Goal: Transaction & Acquisition: Purchase product/service

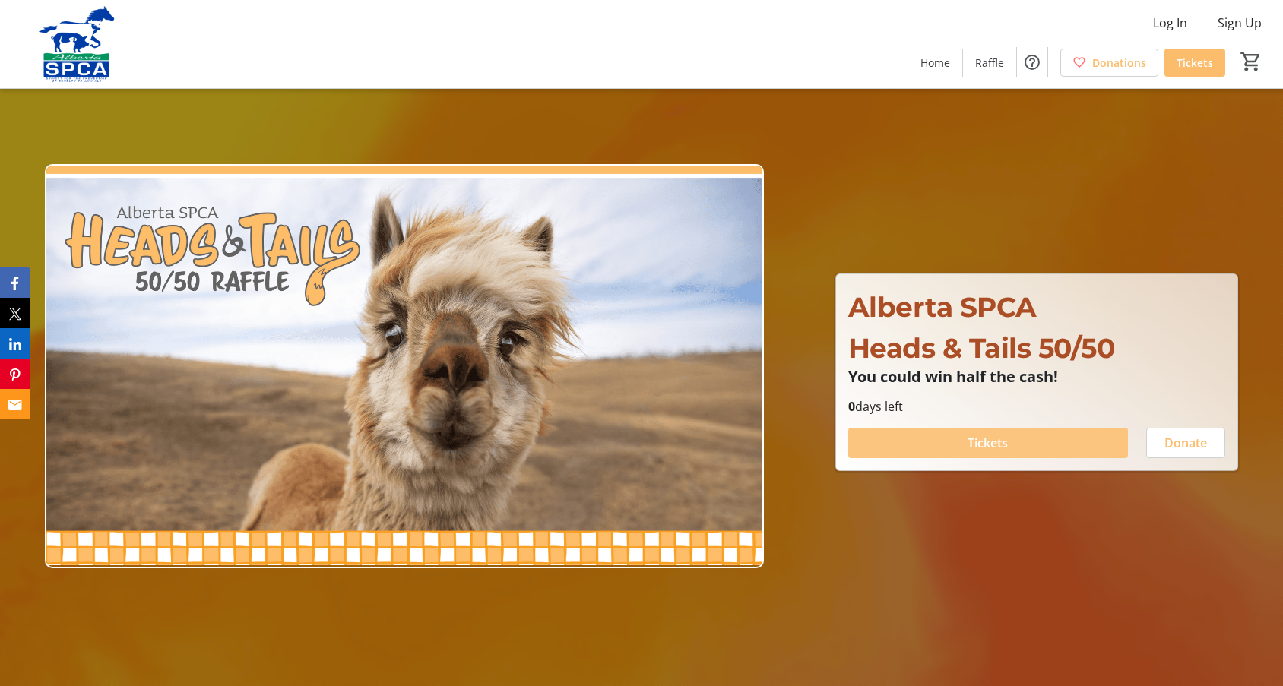
click at [1048, 436] on span at bounding box center [988, 443] width 280 height 36
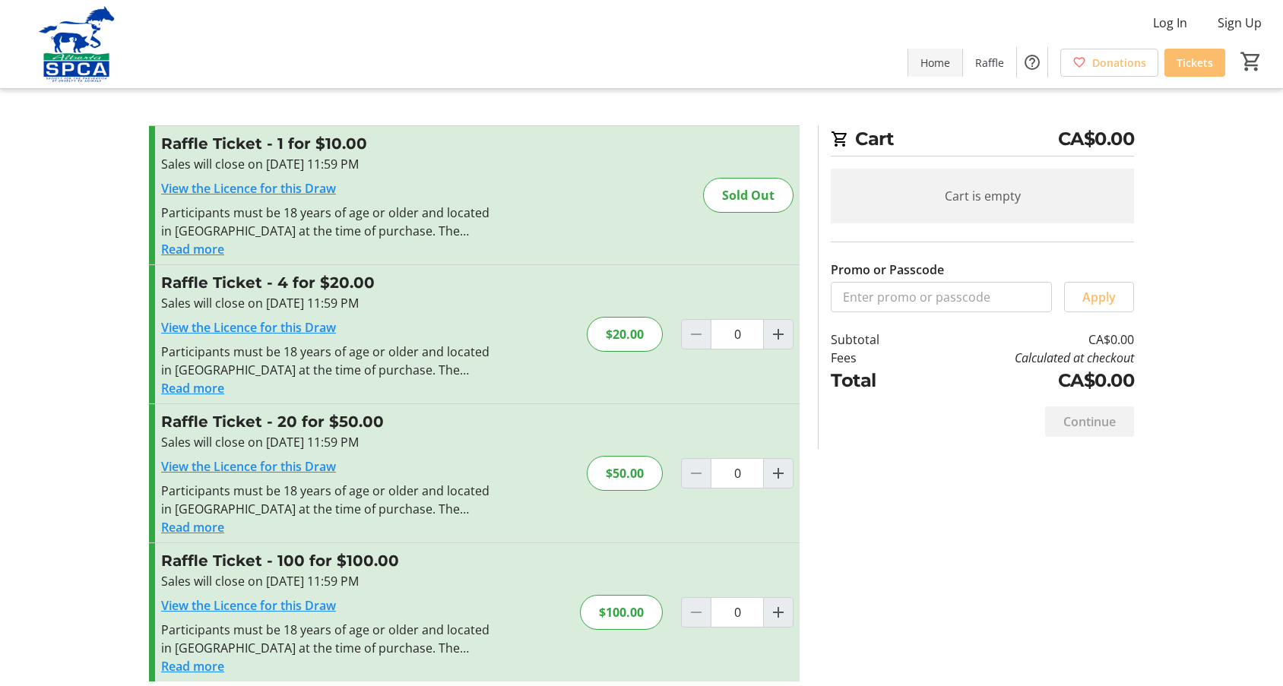
click at [932, 56] on span "Home" at bounding box center [935, 63] width 30 height 16
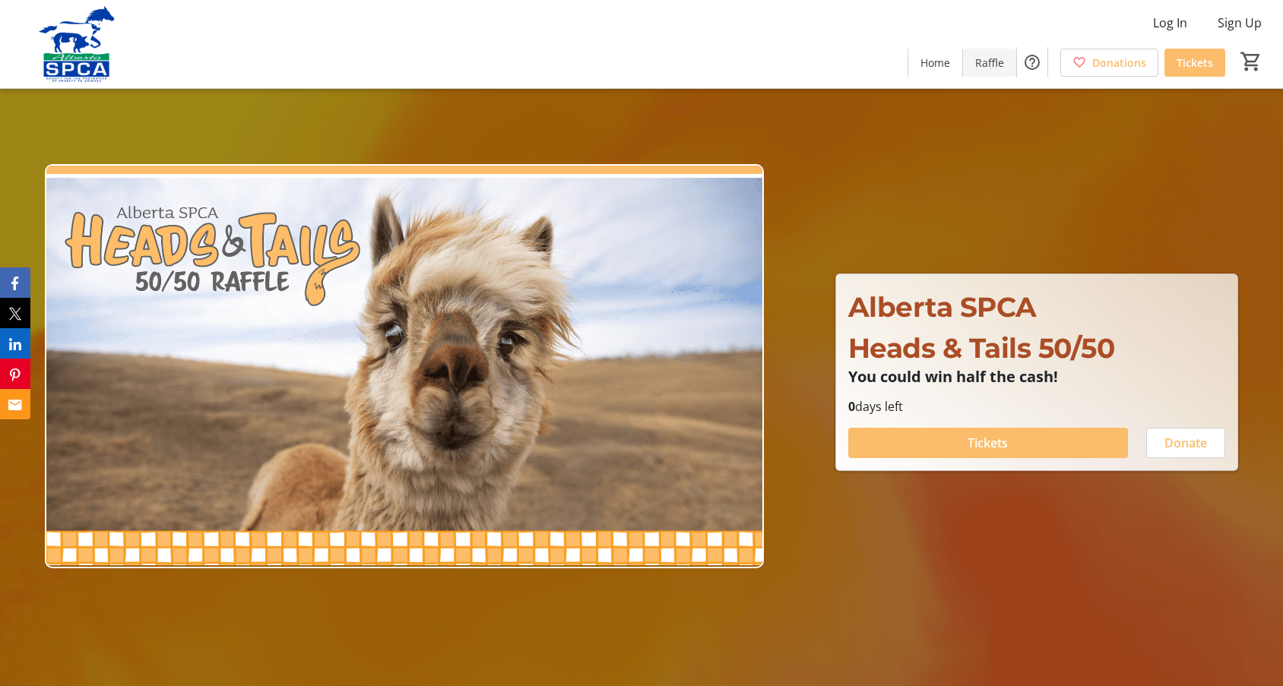
click at [985, 64] on span "Raffle" at bounding box center [989, 63] width 29 height 16
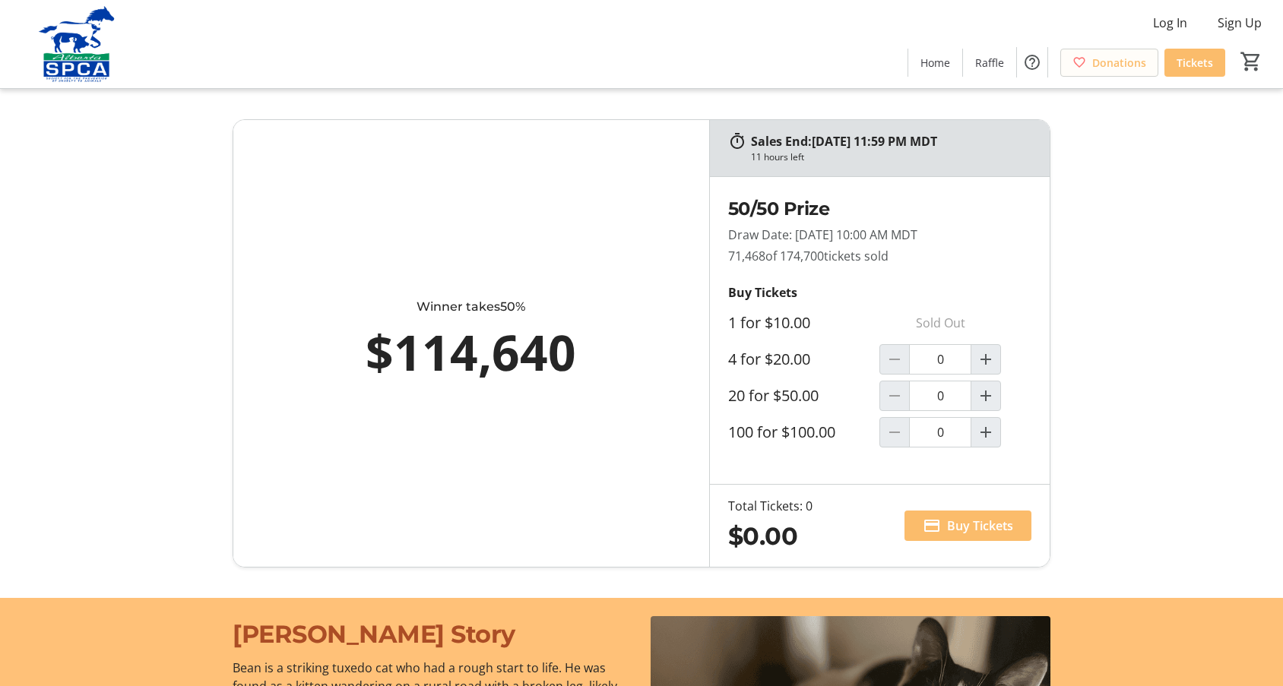
click at [1125, 64] on span "Donations" at bounding box center [1119, 63] width 54 height 16
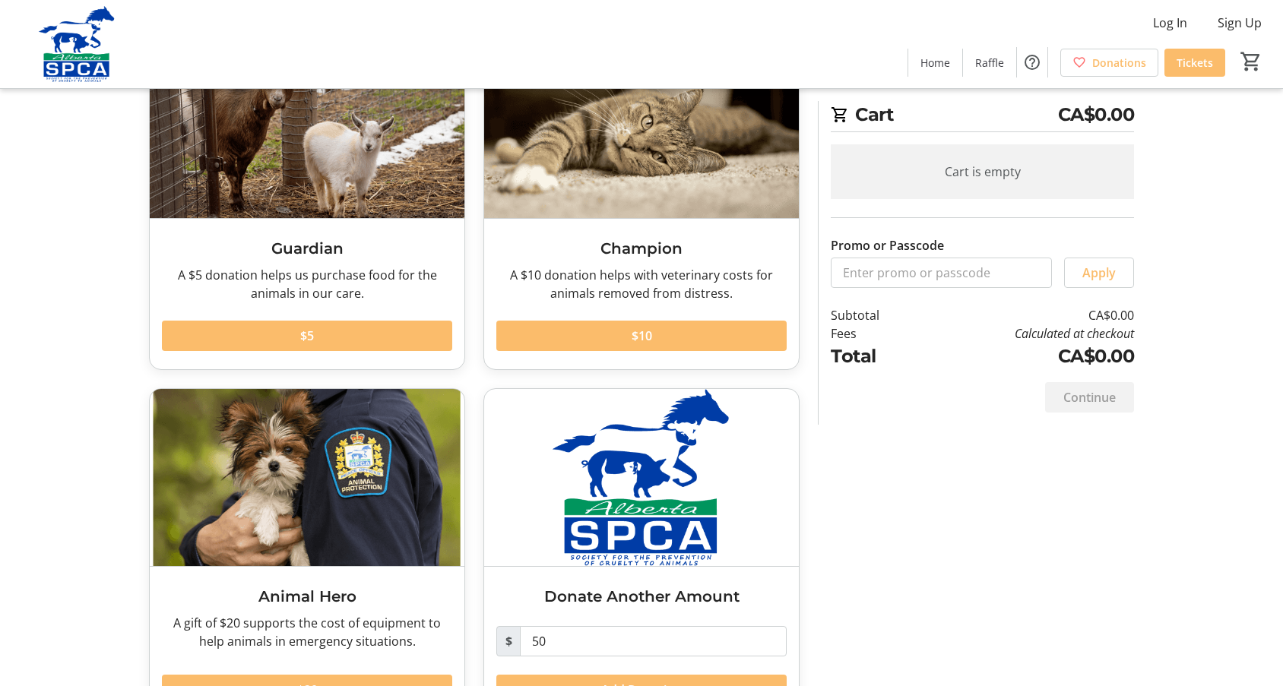
scroll to position [187, 0]
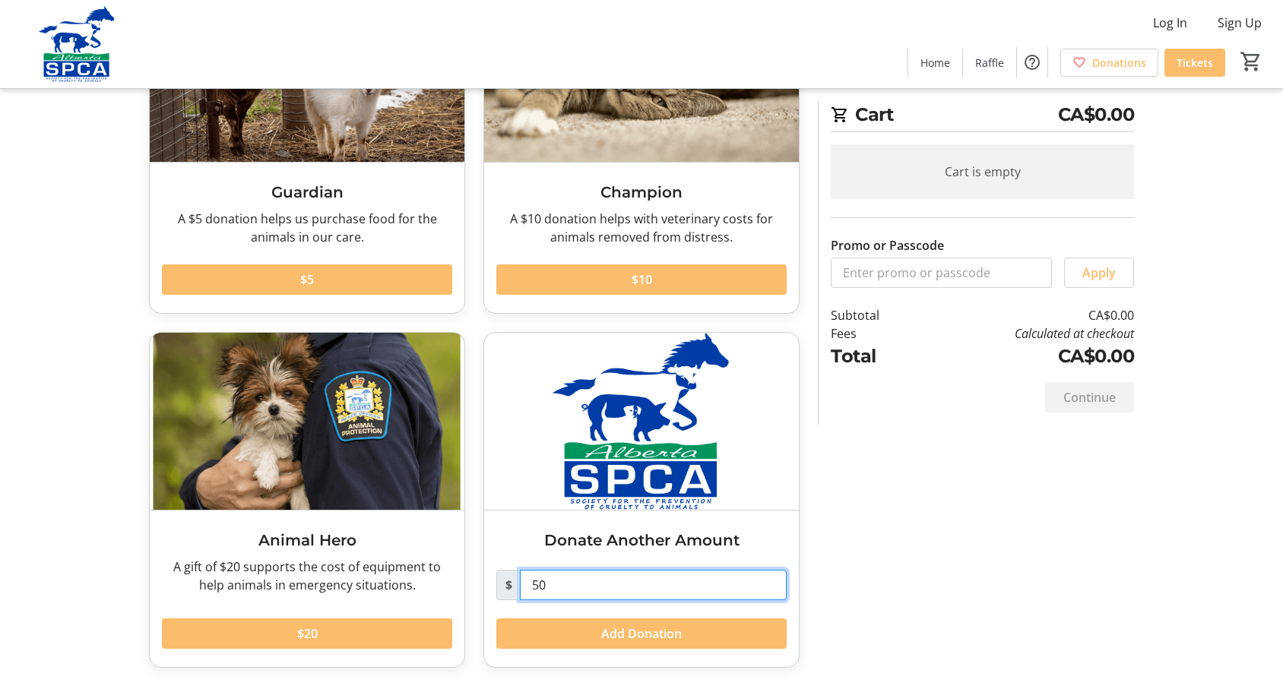
click at [699, 584] on input "50" at bounding box center [653, 585] width 267 height 30
click at [705, 635] on span at bounding box center [641, 634] width 290 height 36
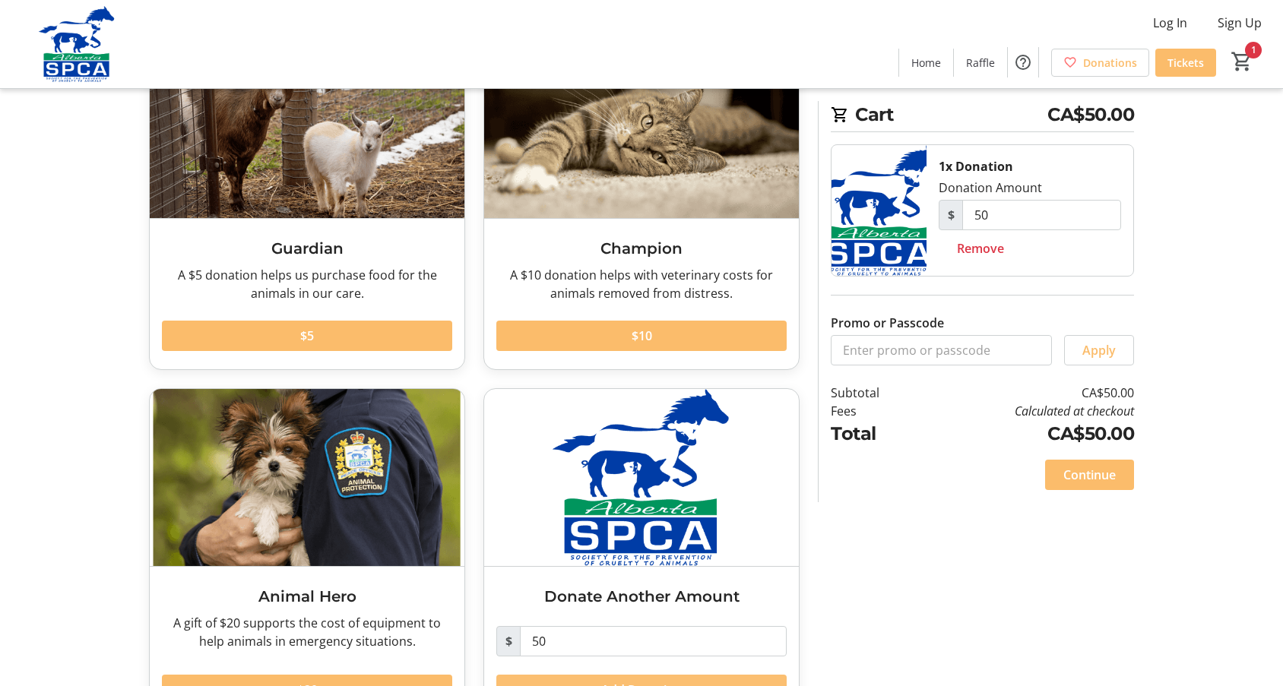
scroll to position [130, 0]
click at [1100, 474] on span "Continue" at bounding box center [1089, 475] width 52 height 18
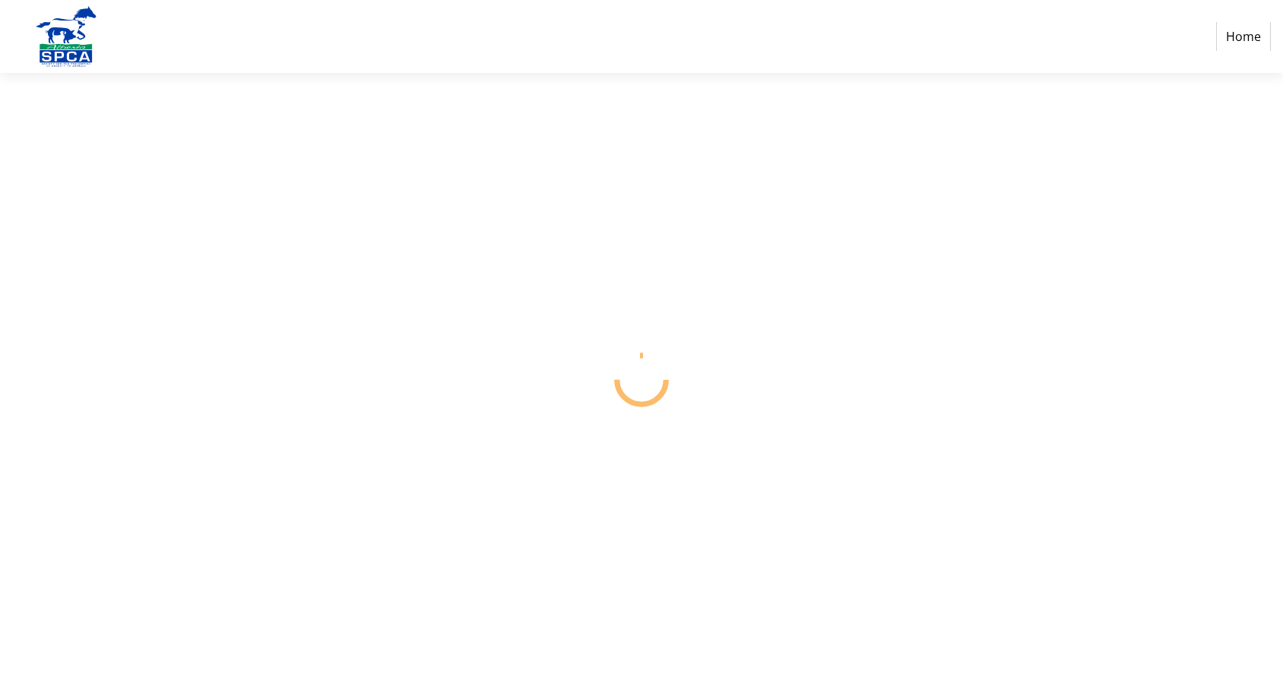
select select "CA"
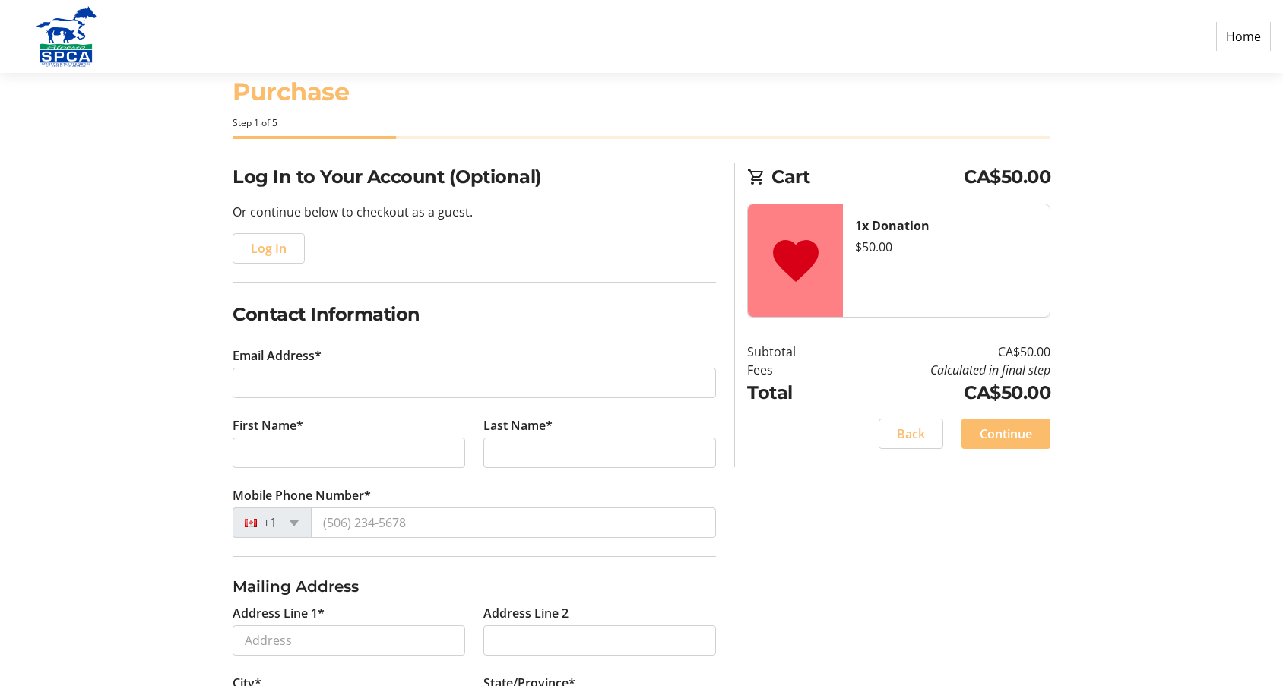
scroll to position [48, 0]
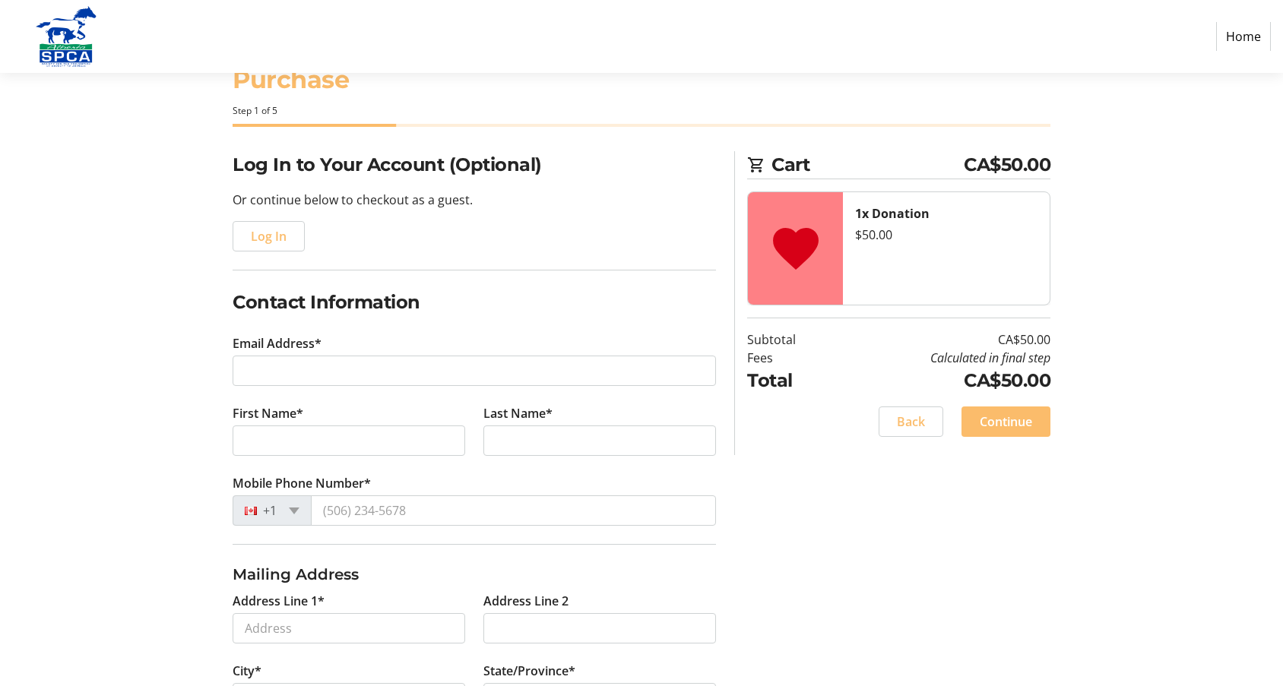
click at [599, 352] on tr-form-field "Email Address*" at bounding box center [474, 369] width 483 height 70
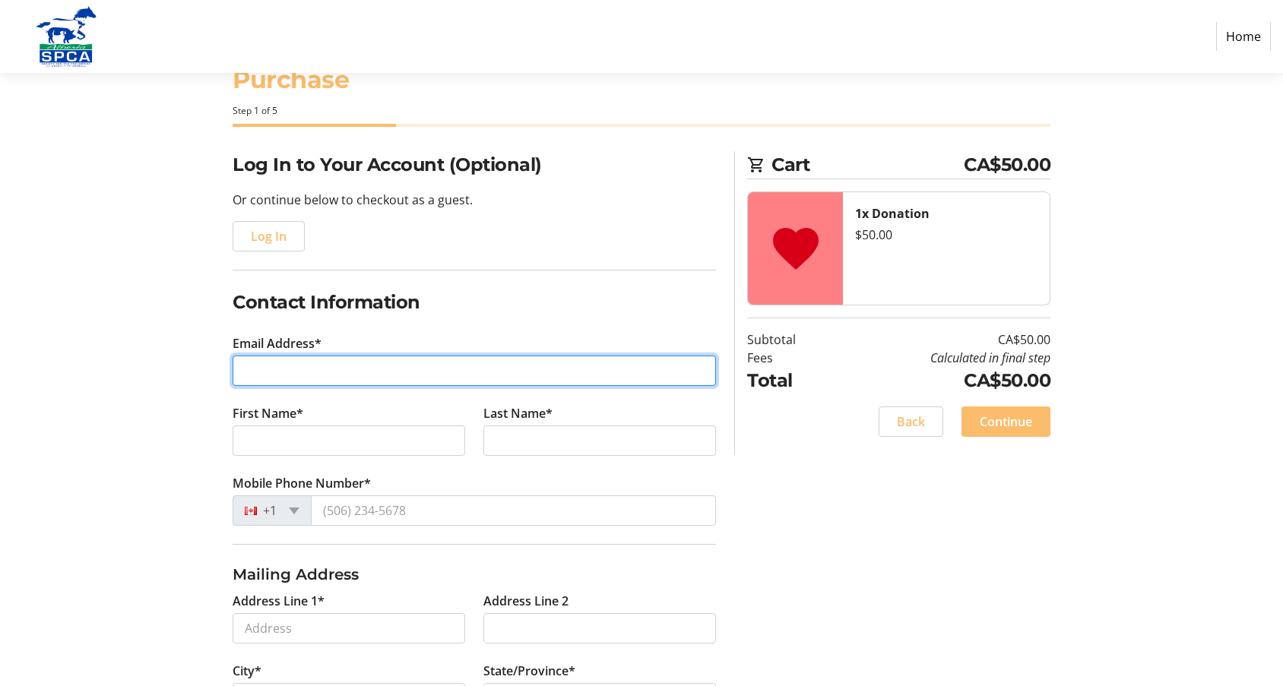
click at [599, 375] on input "Email Address*" at bounding box center [474, 371] width 483 height 30
type input "[EMAIL_ADDRESS][DOMAIN_NAME]"
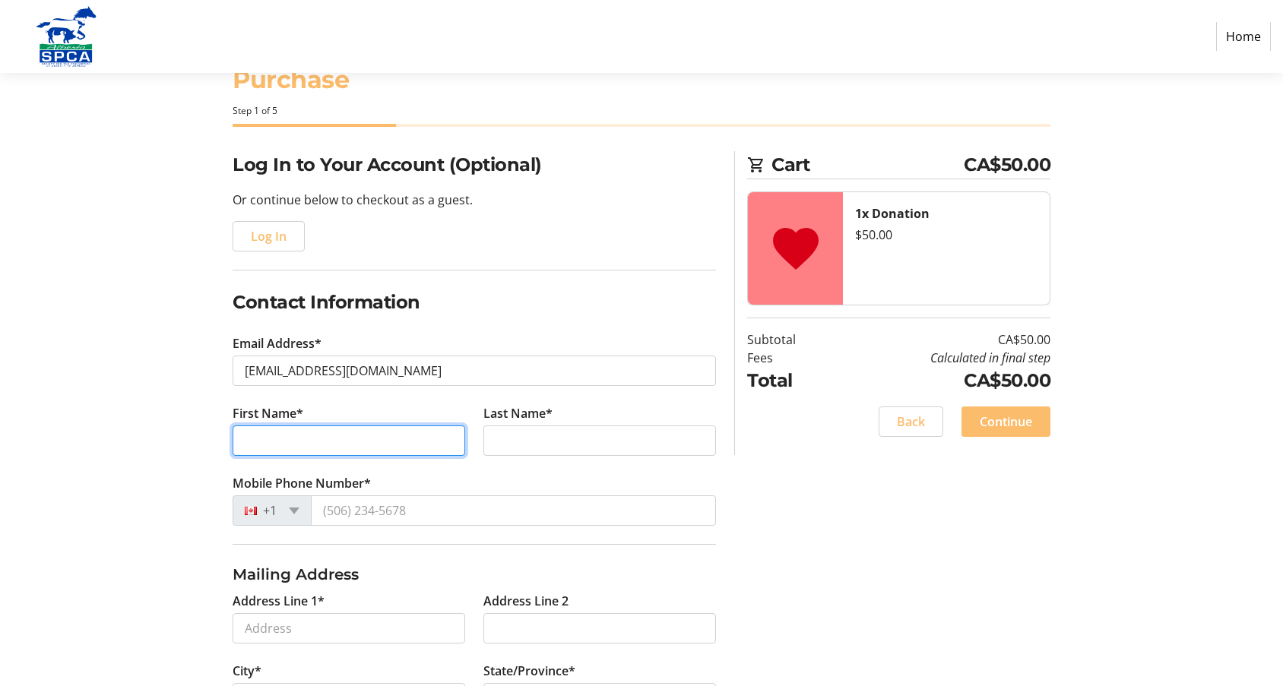
type input "[PERSON_NAME]"
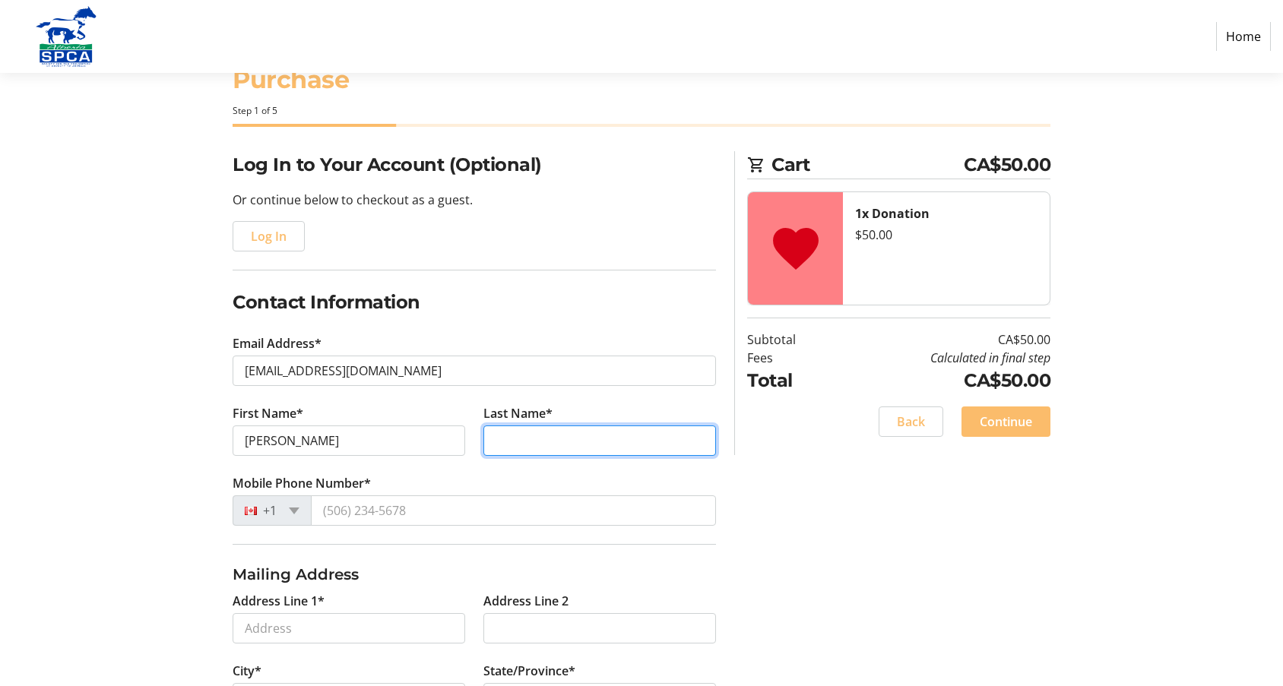
type input "[PERSON_NAME]"
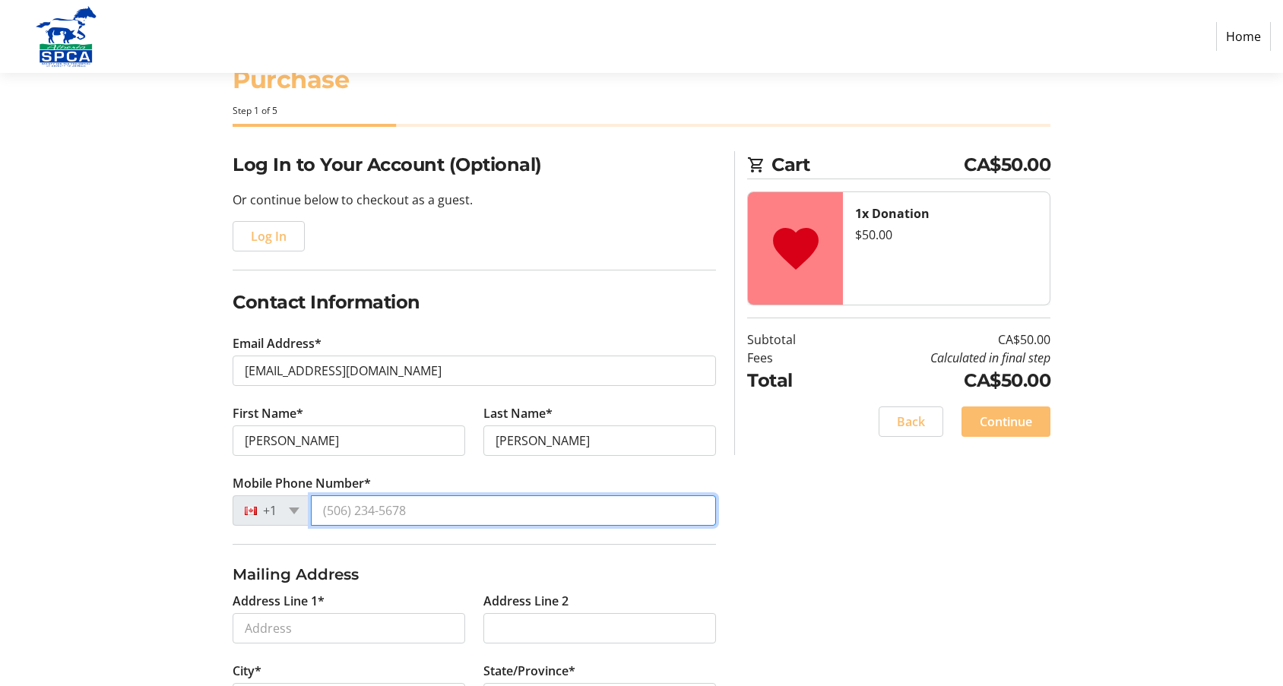
type input "[PHONE_NUMBER]"
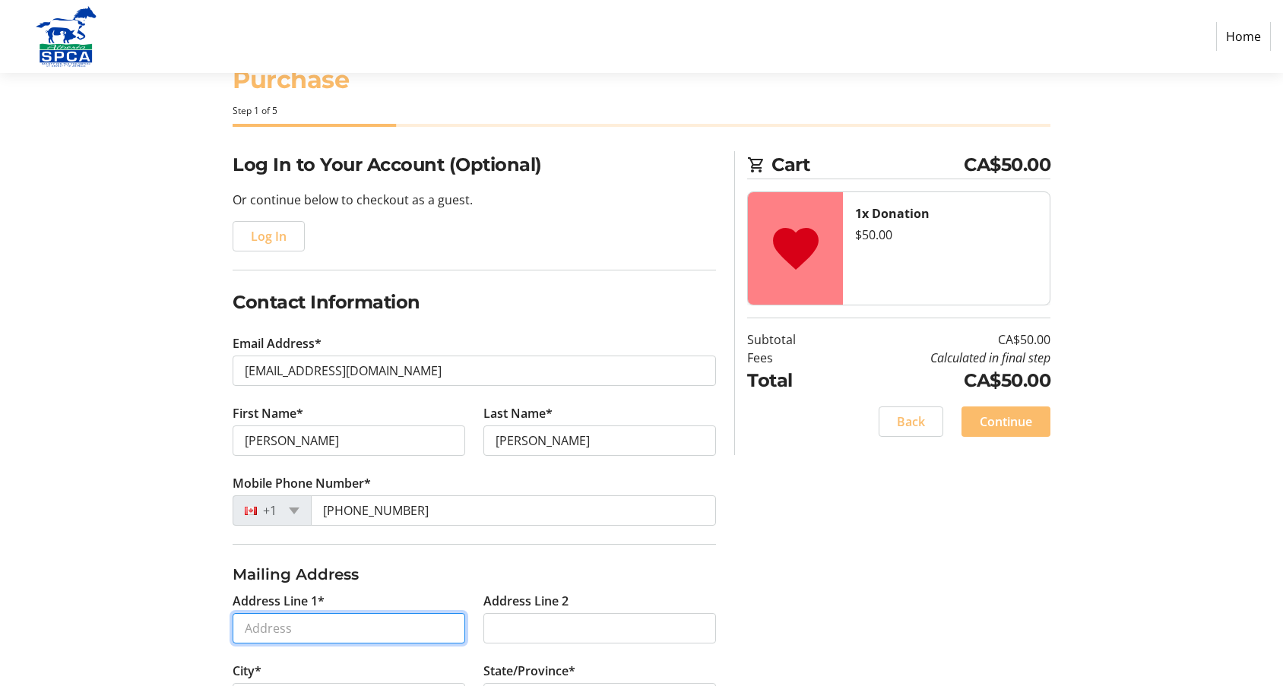
type input "[STREET_ADDRESS]"
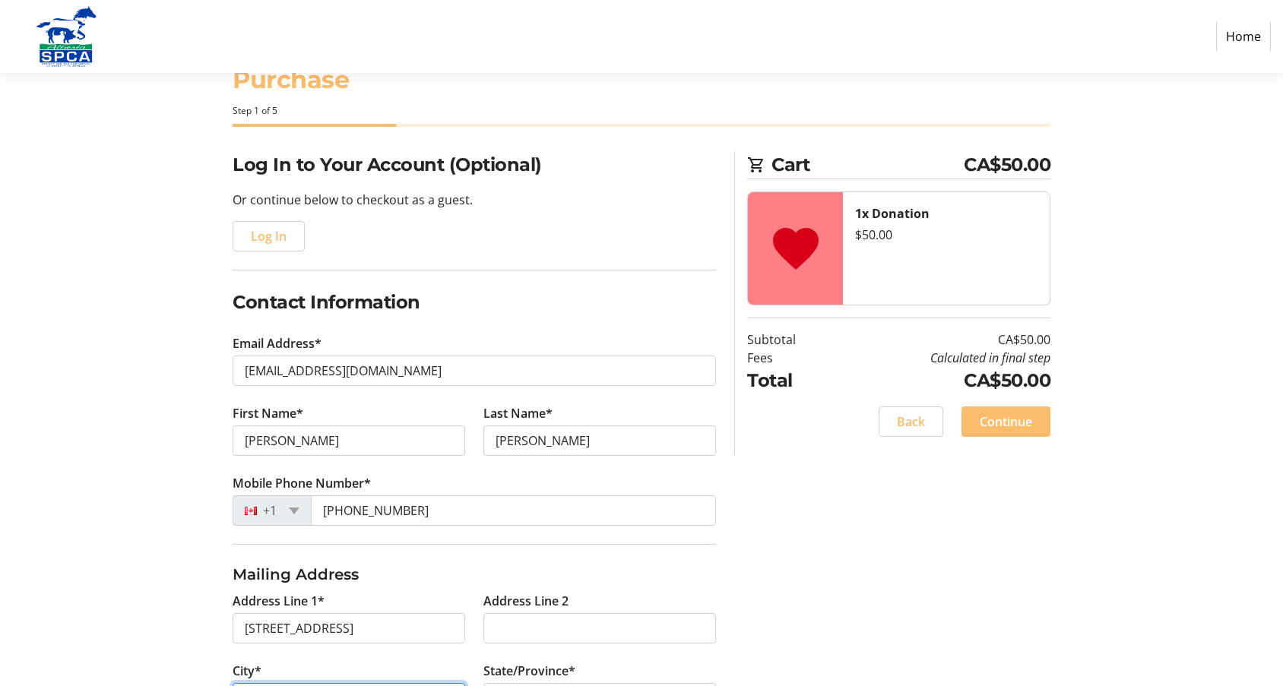
type input "[GEOGRAPHIC_DATA]"
select select "AB"
type input "T8B 1H9"
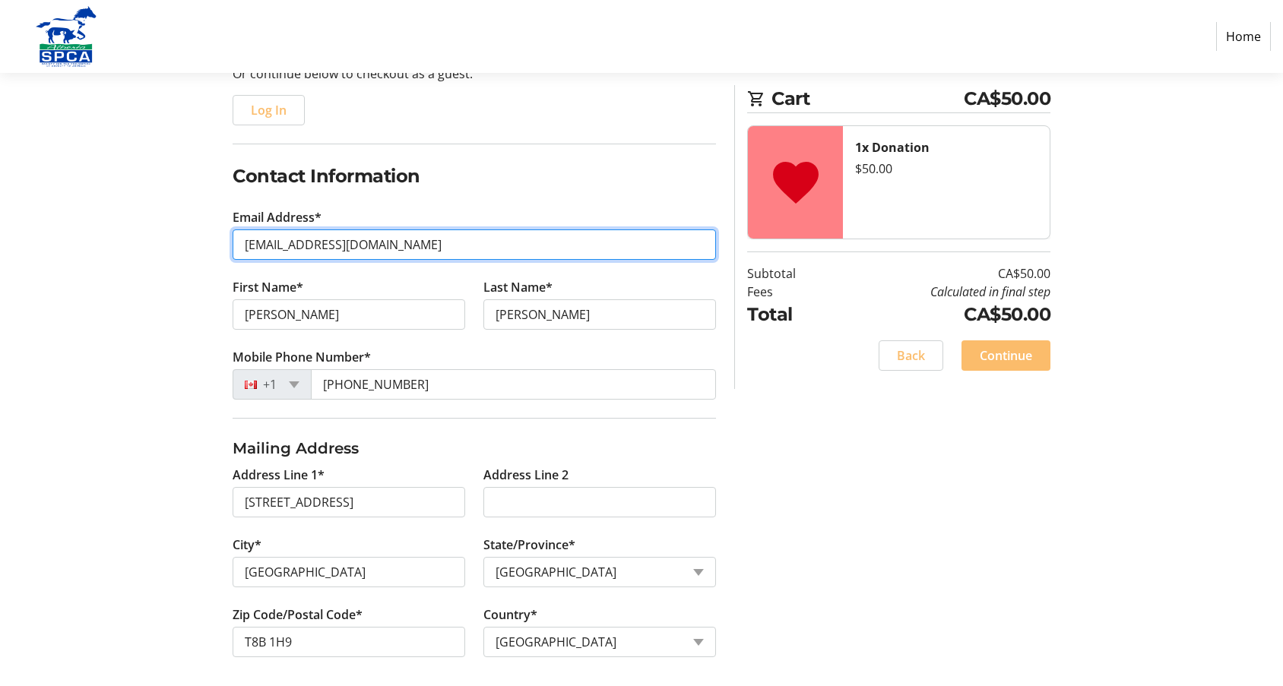
scroll to position [182, 0]
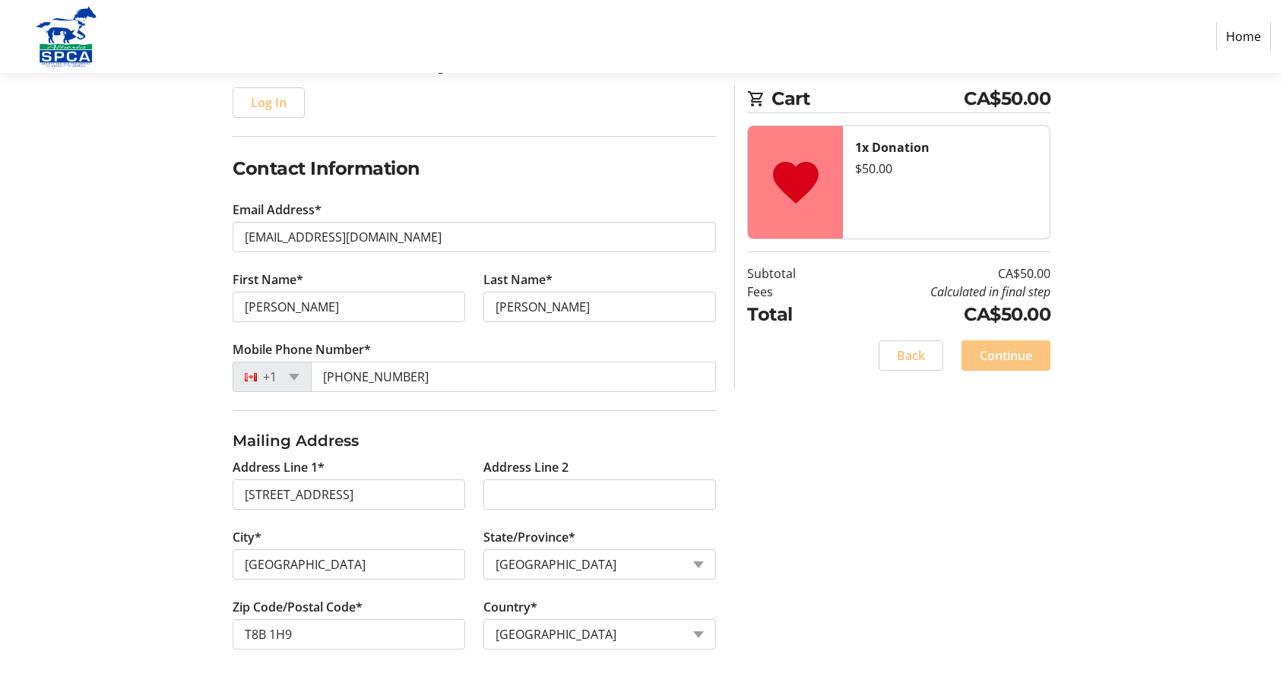
click at [1006, 353] on span "Continue" at bounding box center [1006, 356] width 52 height 18
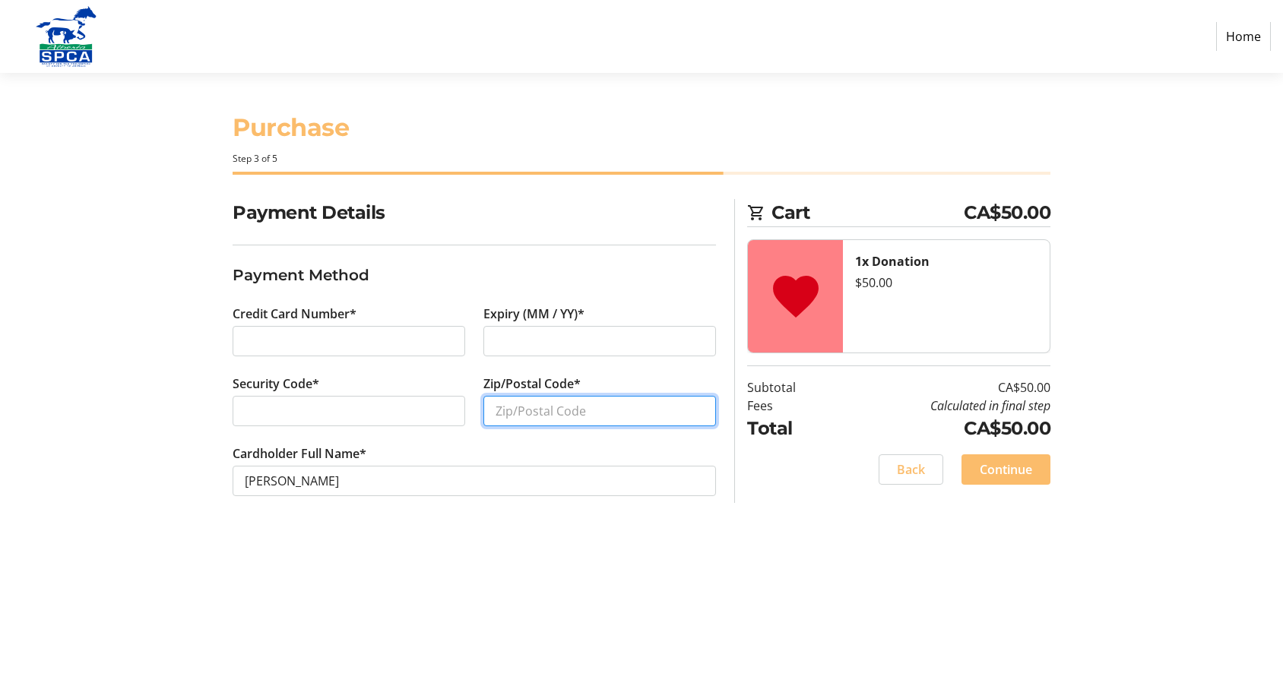
click at [583, 409] on input "Zip/Postal Code*" at bounding box center [599, 411] width 233 height 30
type input "t8b1h9"
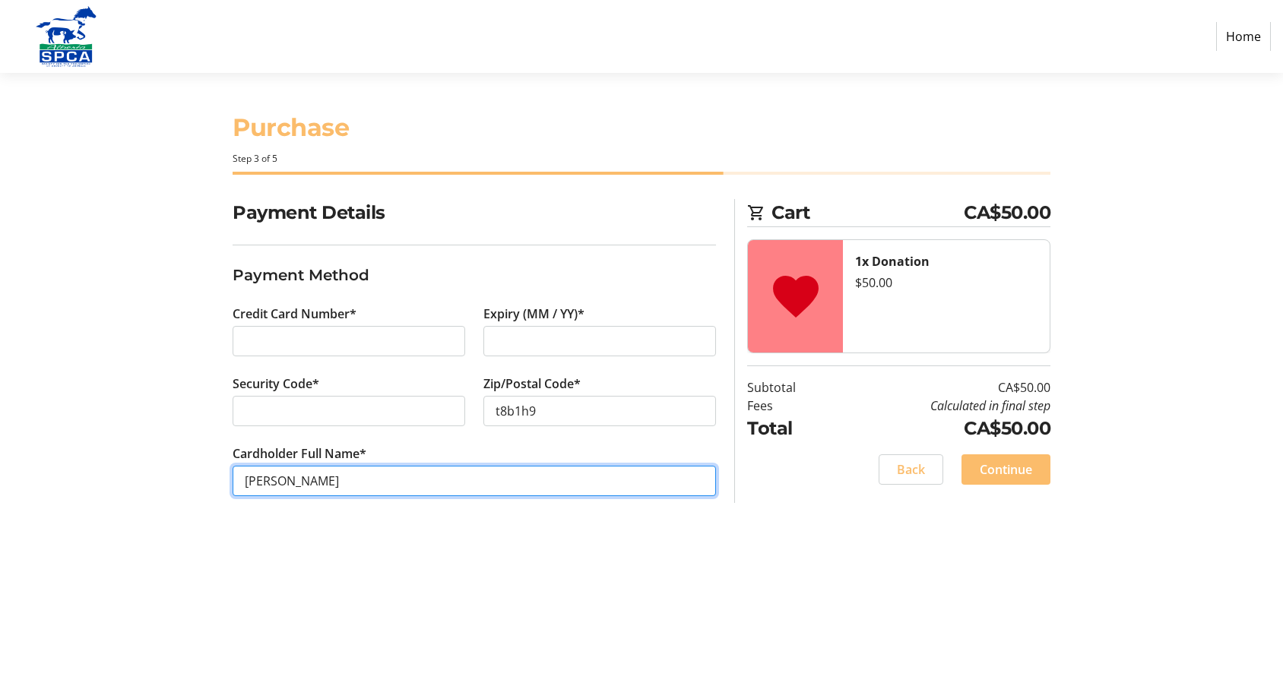
click at [591, 472] on input "[PERSON_NAME]" at bounding box center [474, 481] width 483 height 30
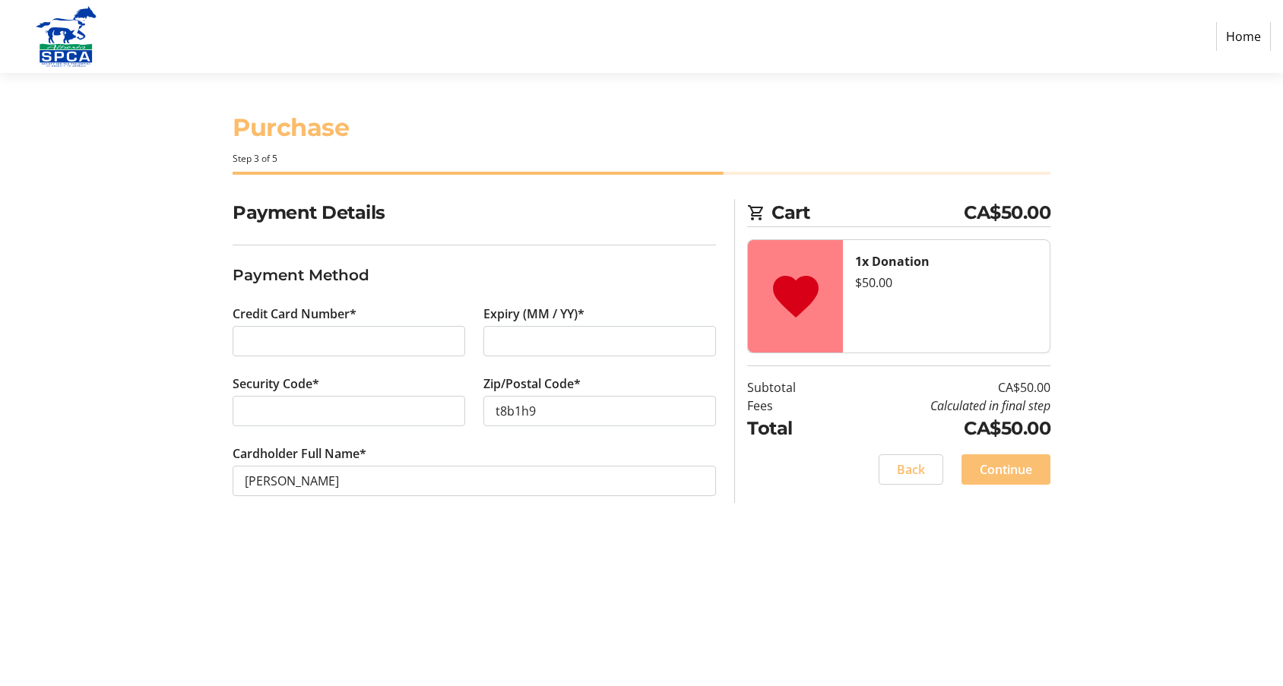
click at [1034, 470] on span at bounding box center [1005, 469] width 89 height 36
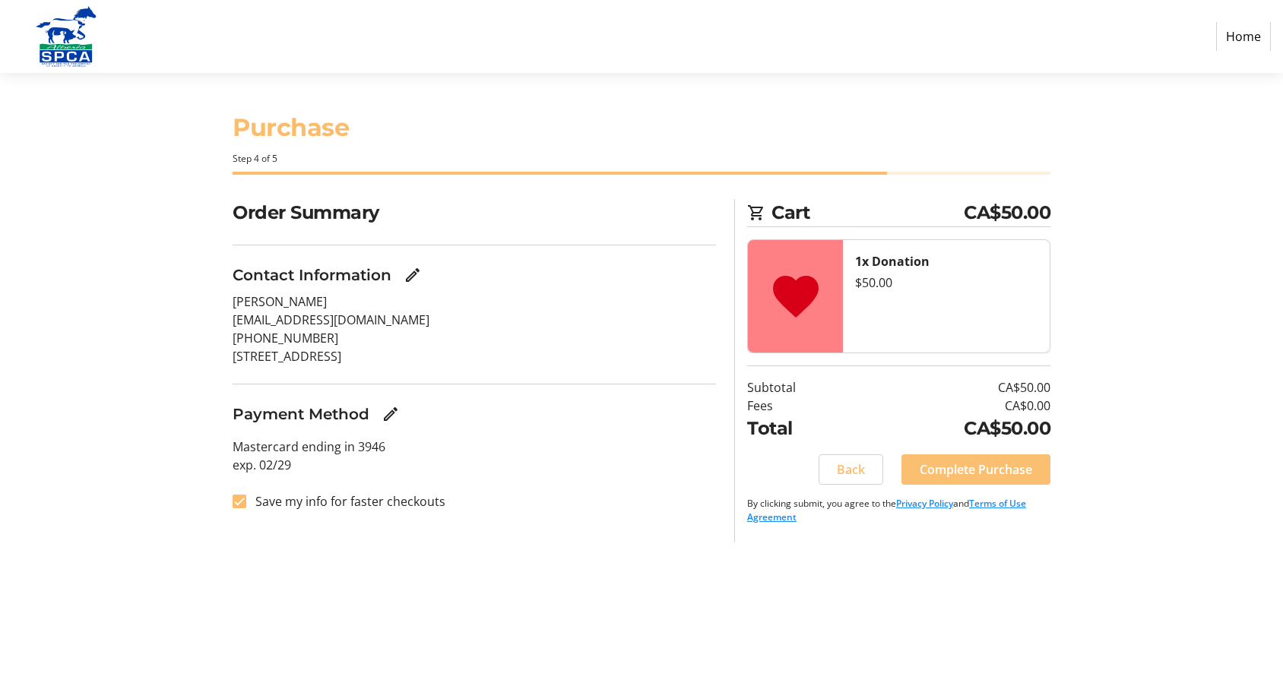
click at [1007, 470] on span "Complete Purchase" at bounding box center [976, 470] width 112 height 18
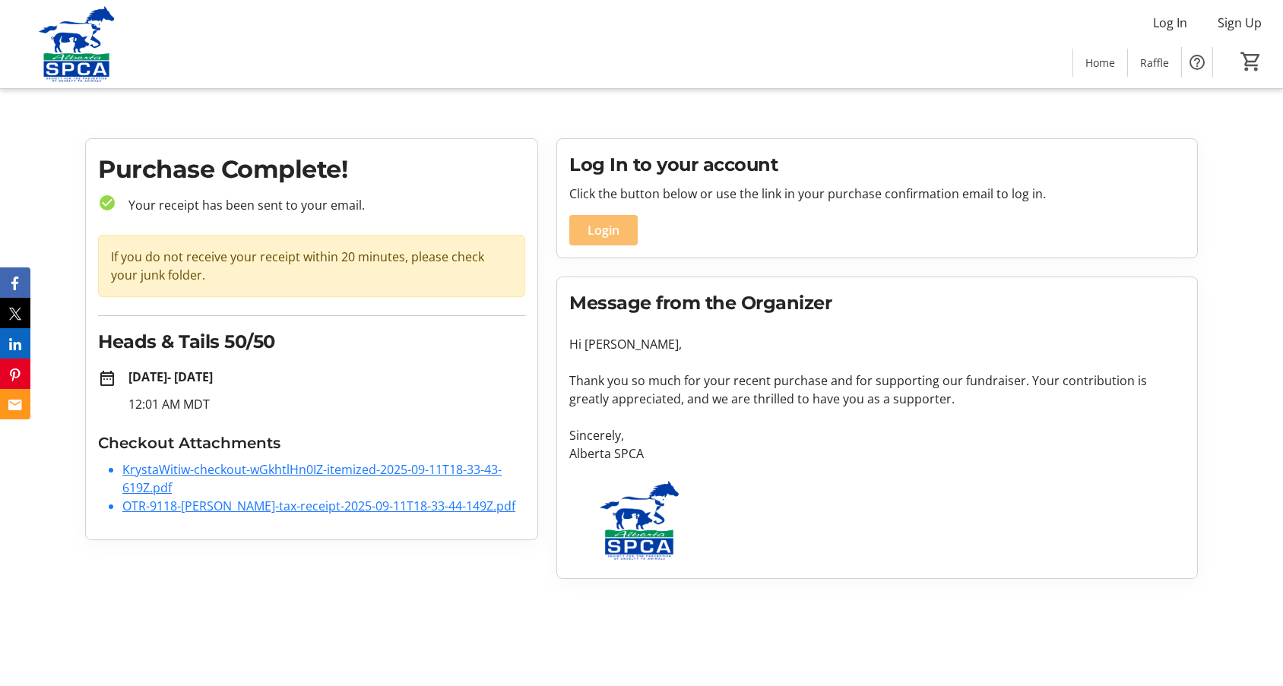
click at [333, 511] on link "OTR-9118-[PERSON_NAME]-tax-receipt-2025-09-11T18-33-44-149Z.pdf" at bounding box center [318, 506] width 393 height 17
